Goal: Task Accomplishment & Management: Use online tool/utility

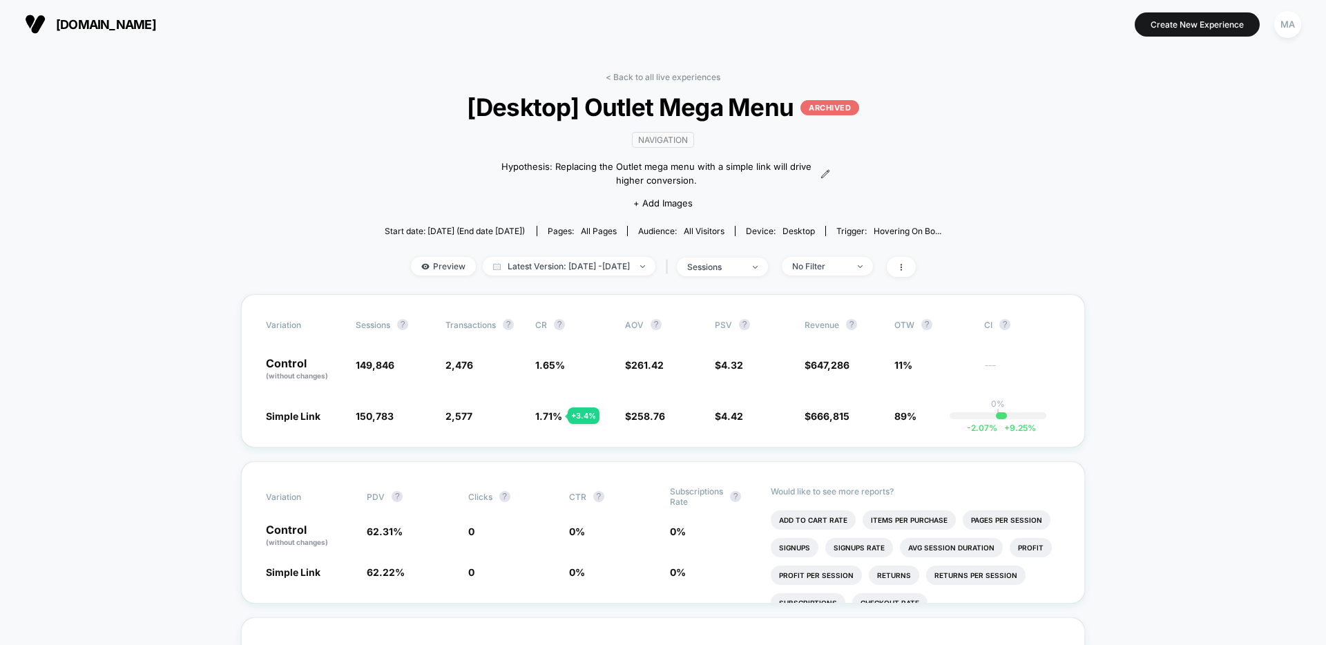
click at [657, 79] on link "< Back to all live experiences" at bounding box center [663, 77] width 115 height 10
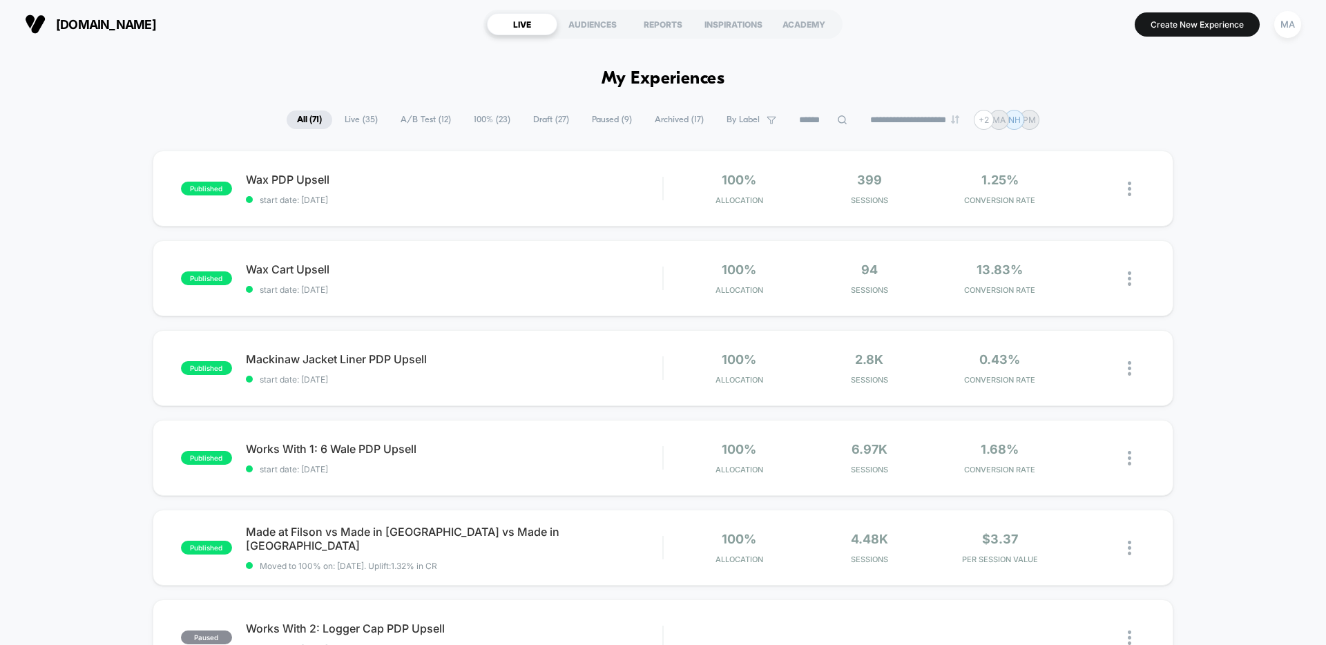
click at [535, 119] on span "Draft ( 27 )" at bounding box center [551, 120] width 57 height 19
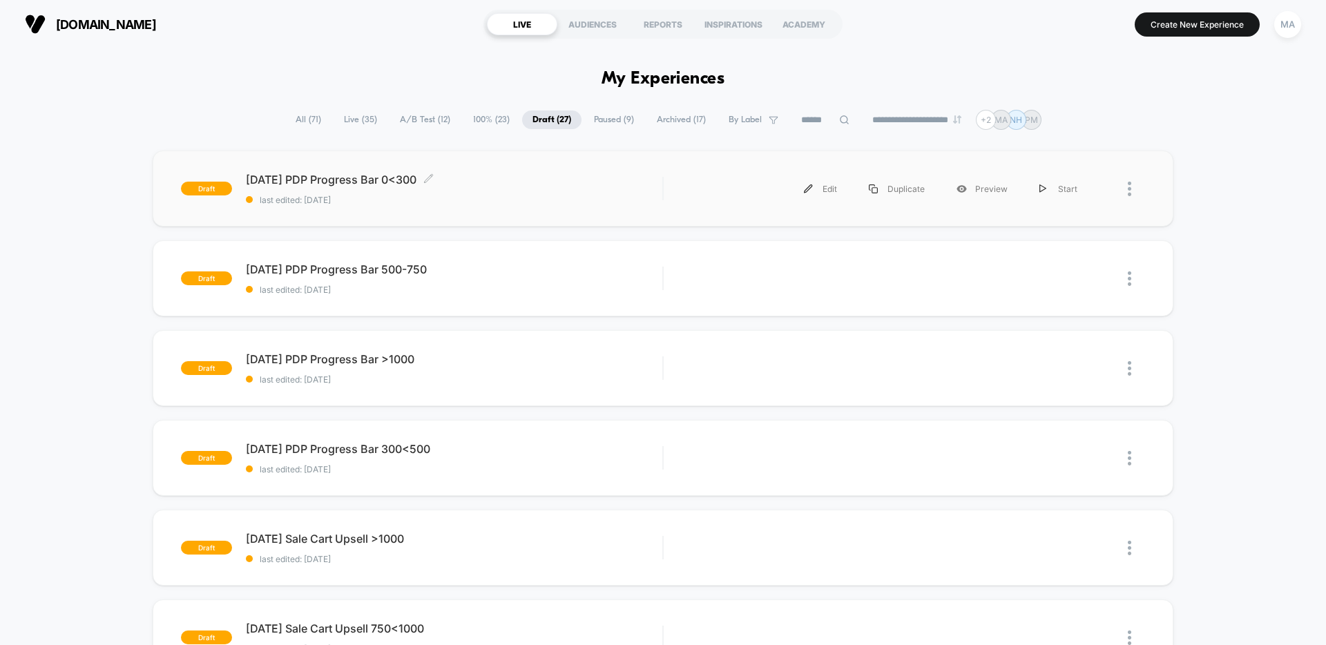
click at [605, 184] on span "[DATE] PDP Progress Bar 0<300 Click to edit experience details" at bounding box center [454, 180] width 416 height 14
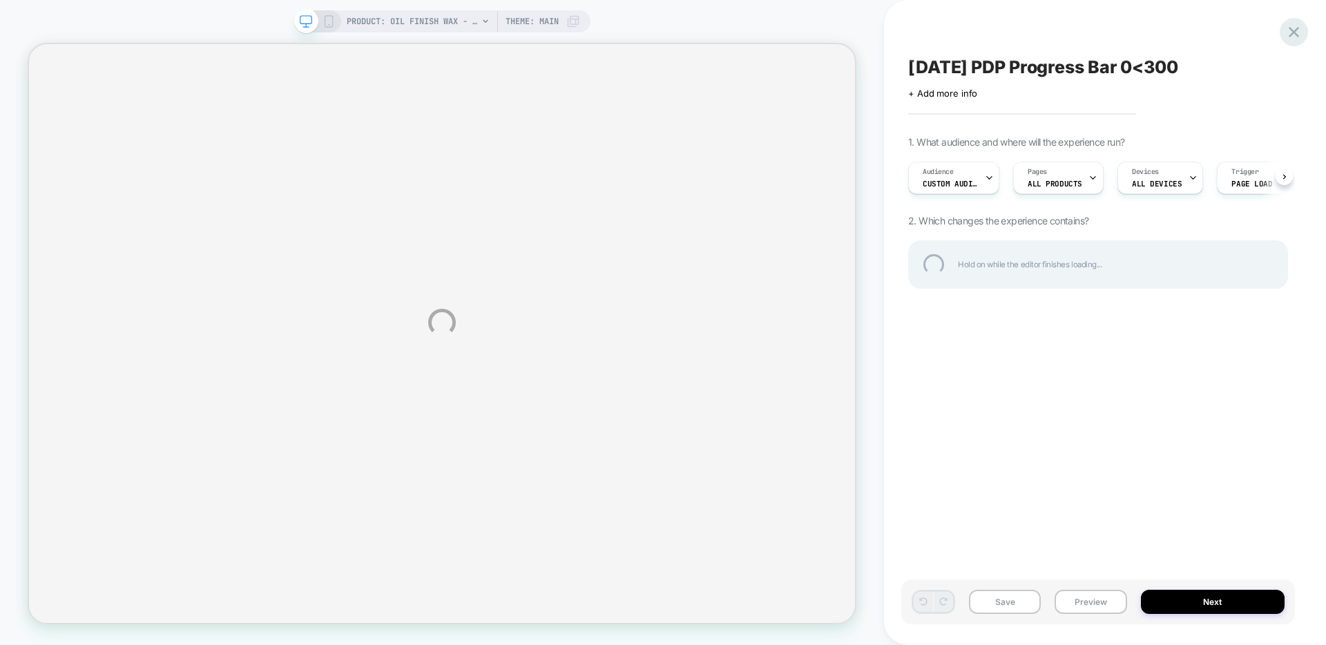
click at [1295, 33] on div at bounding box center [1294, 32] width 28 height 28
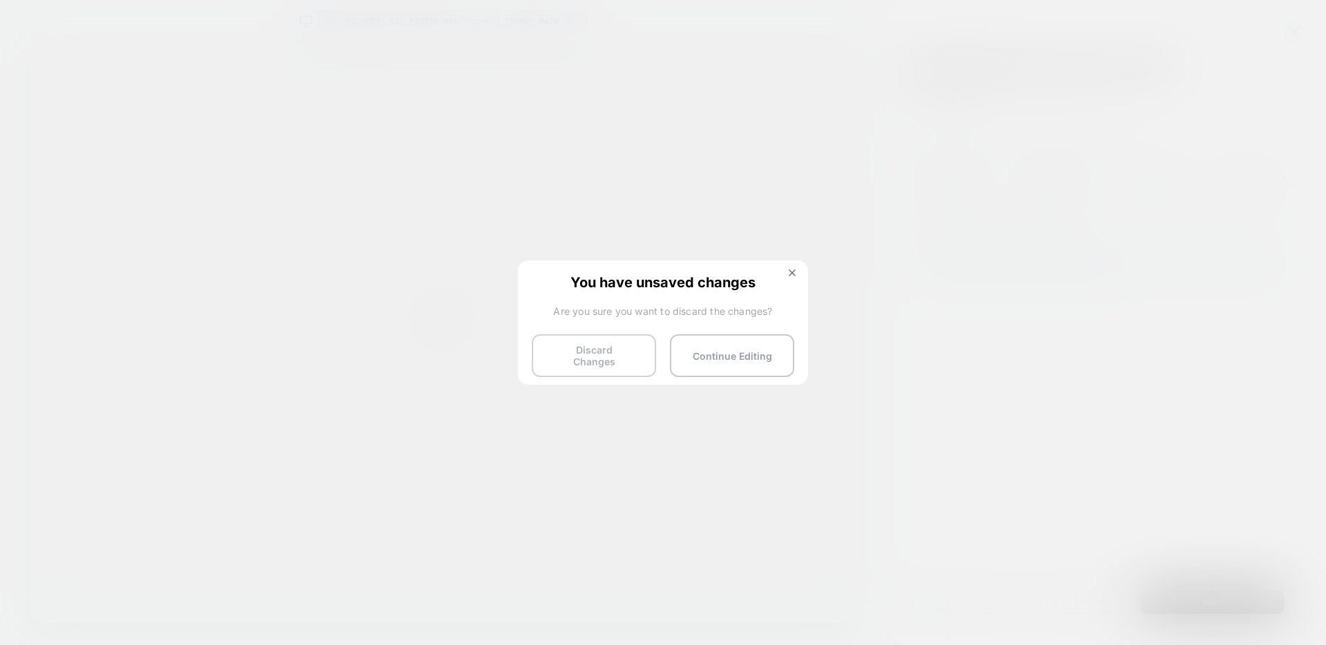
click at [567, 358] on button "Discard Changes" at bounding box center [594, 355] width 124 height 43
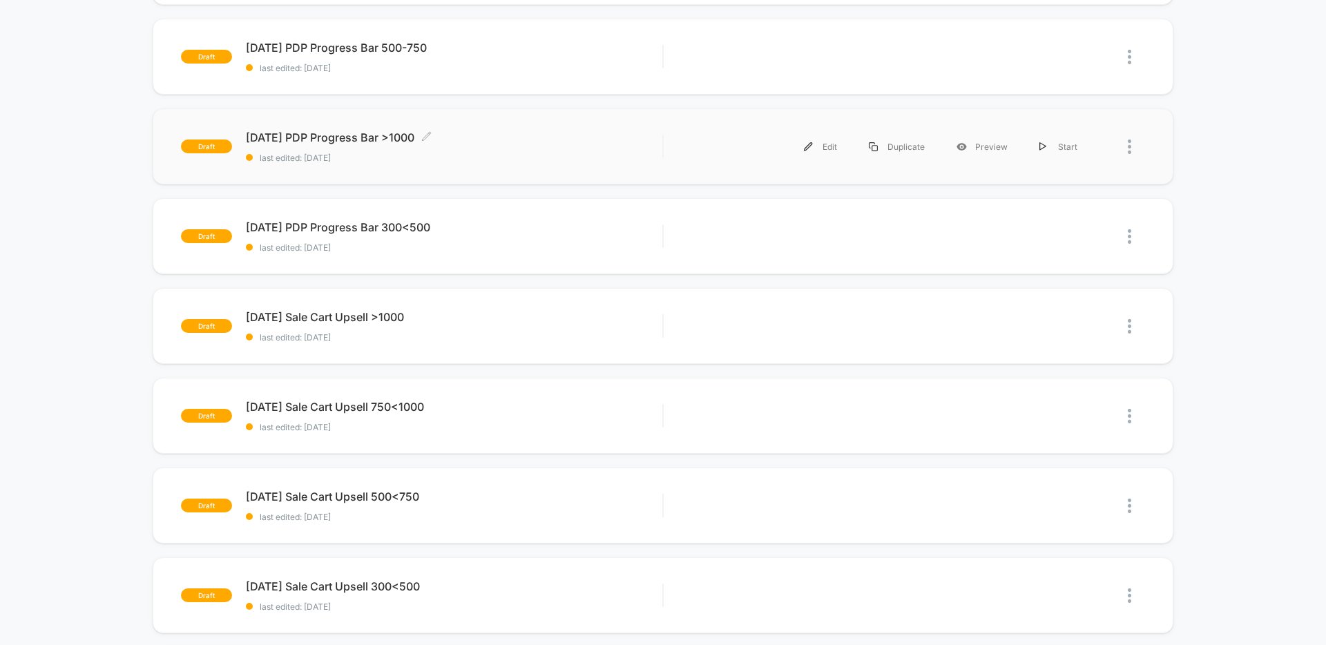
scroll to position [222, 0]
click at [405, 423] on span "last edited: [DATE]" at bounding box center [454, 426] width 416 height 10
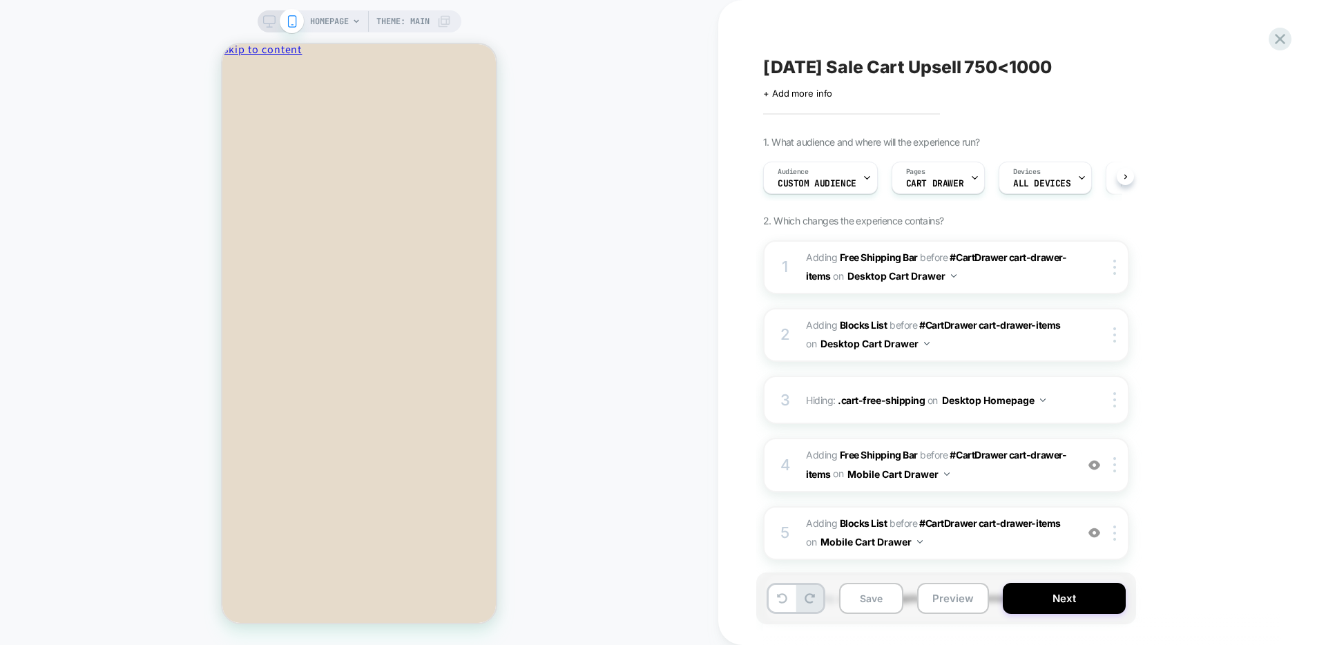
scroll to position [0, 1]
click at [935, 598] on button "Preview" at bounding box center [953, 598] width 72 height 31
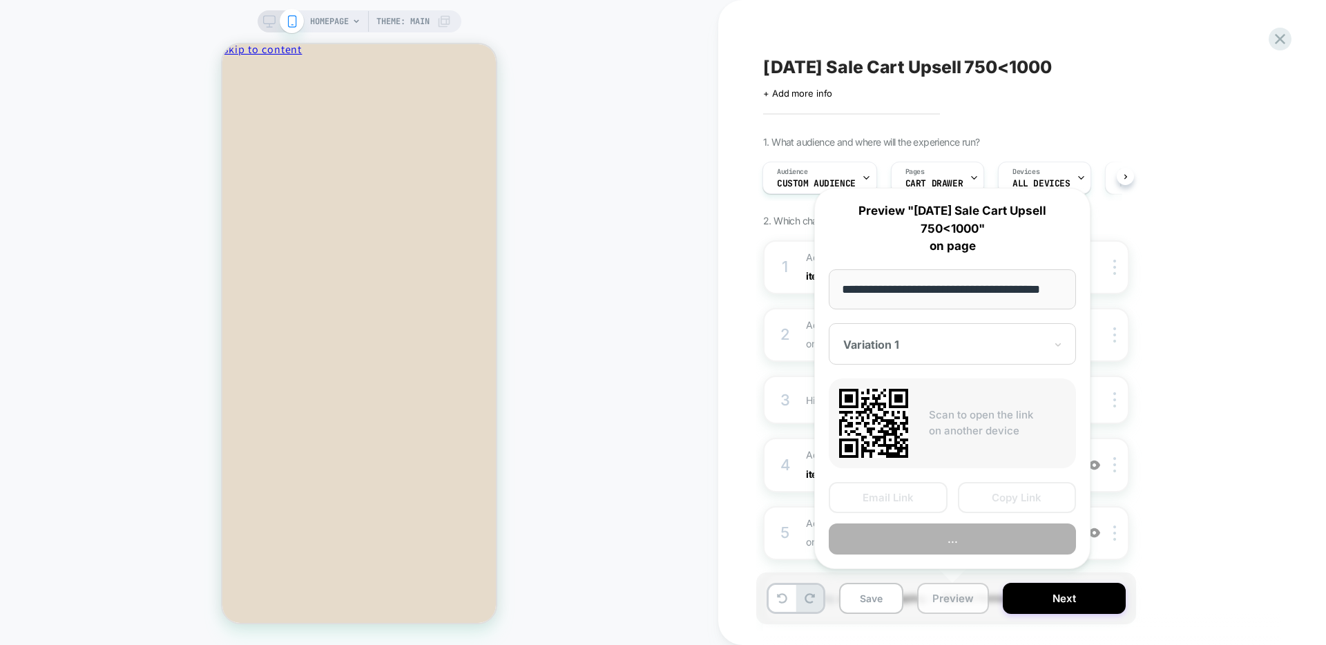
scroll to position [0, 21]
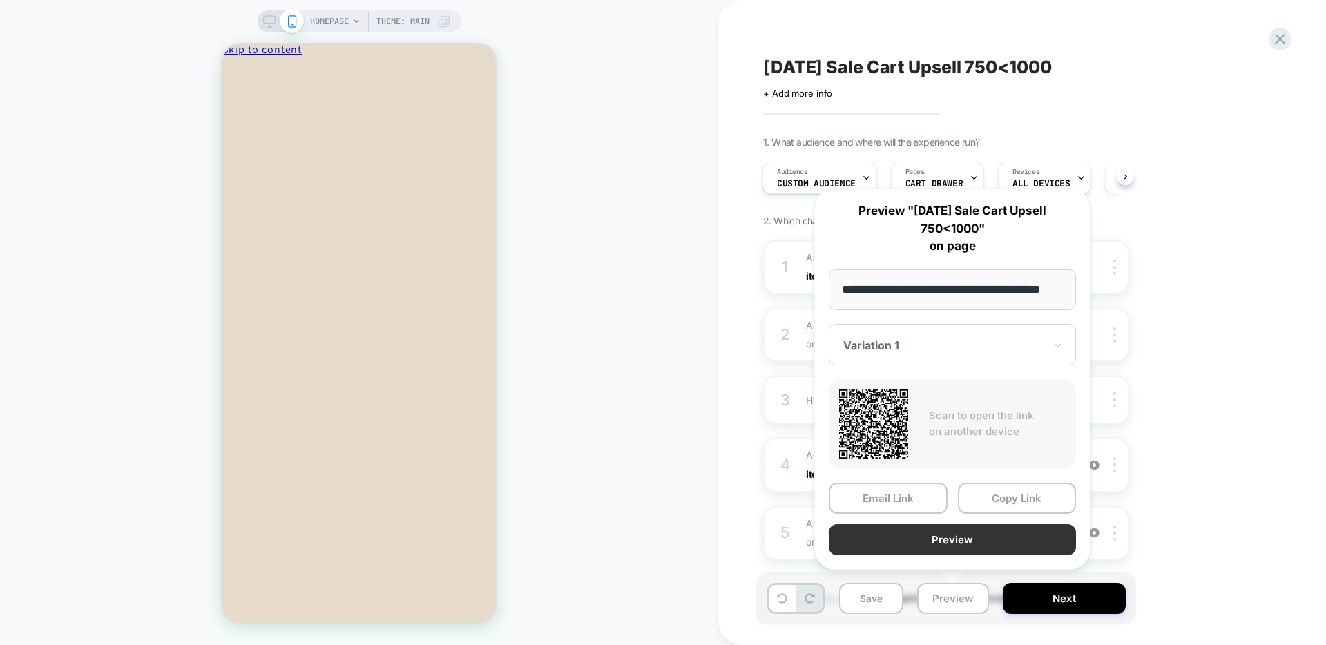
click at [921, 542] on button "Preview" at bounding box center [952, 539] width 247 height 31
